Goal: Navigation & Orientation: Understand site structure

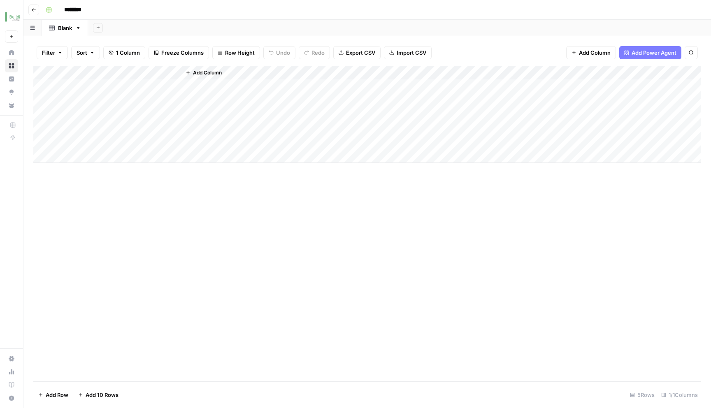
click at [30, 10] on button "Go back" at bounding box center [33, 10] width 11 height 11
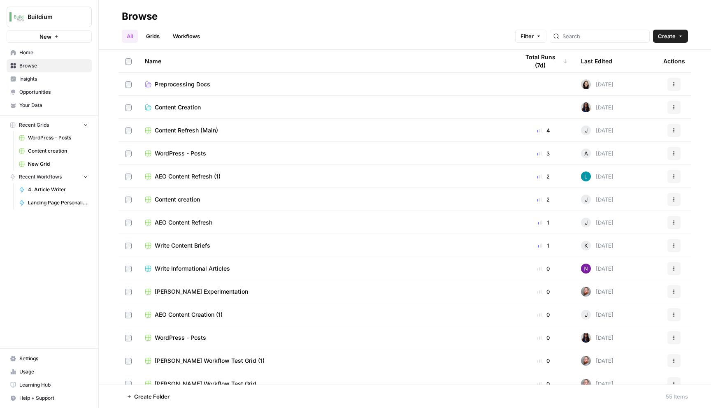
click at [63, 386] on span "Learning Hub" at bounding box center [53, 384] width 69 height 7
click at [158, 32] on link "Grids" at bounding box center [152, 36] width 23 height 13
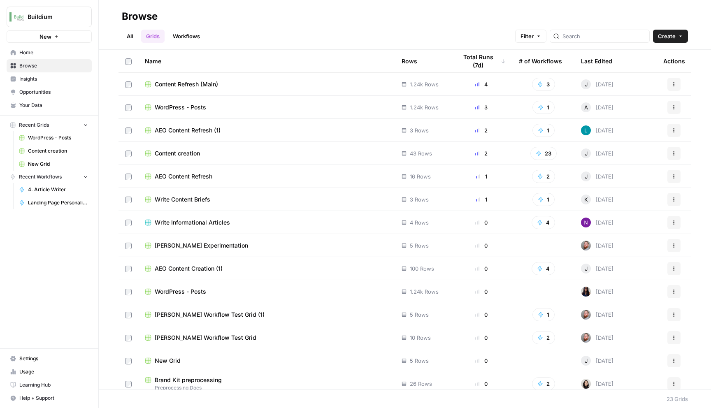
click at [202, 39] on link "Workflows" at bounding box center [186, 36] width 37 height 13
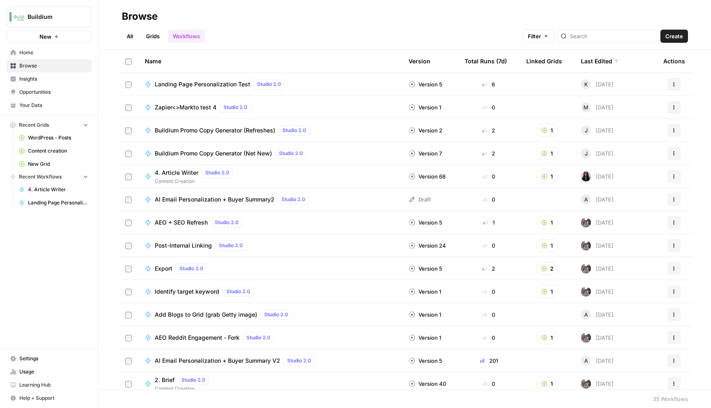
click at [31, 50] on span "Home" at bounding box center [53, 52] width 69 height 7
